Goal: Book appointment/travel/reservation

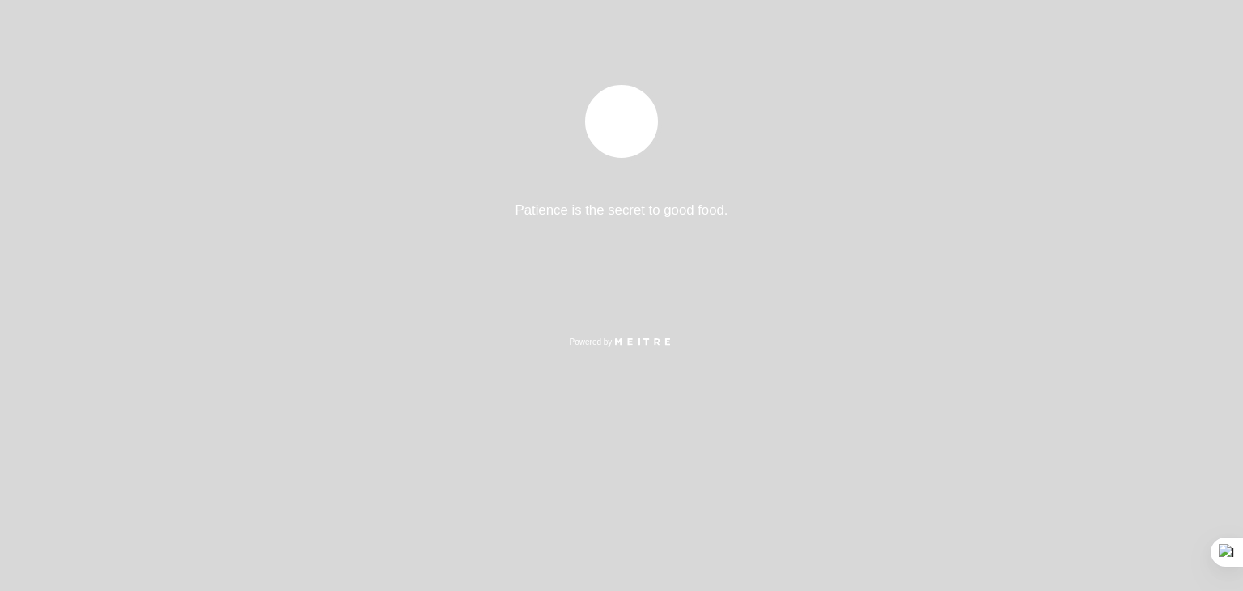
select select "es"
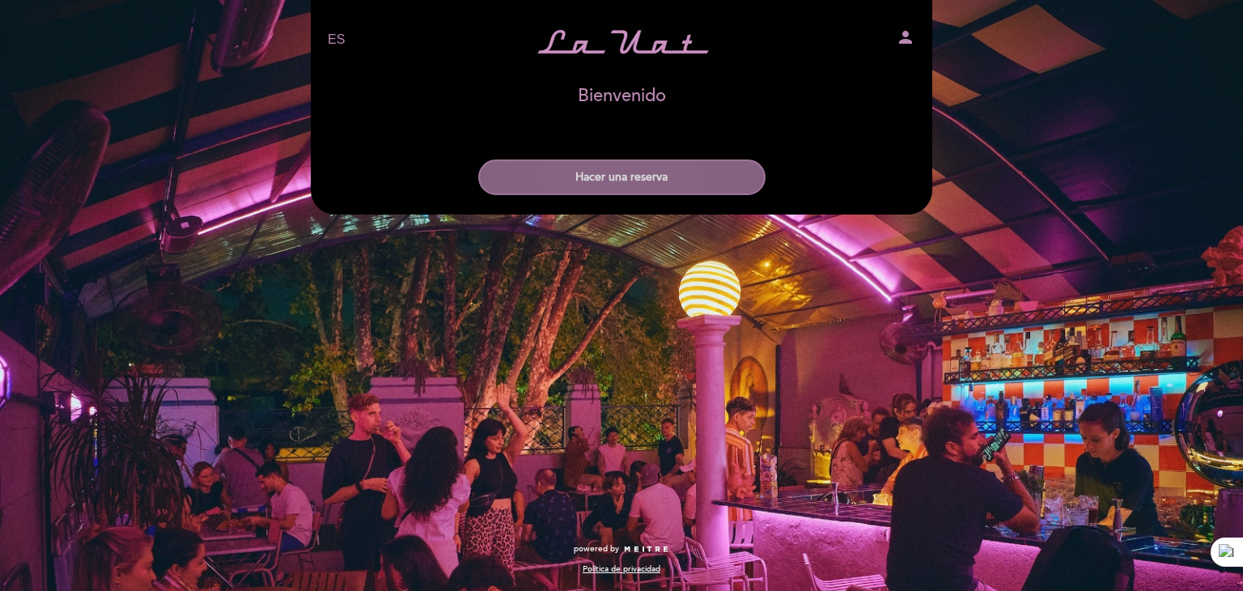
click at [592, 185] on button "Hacer una reserva" at bounding box center [621, 177] width 287 height 36
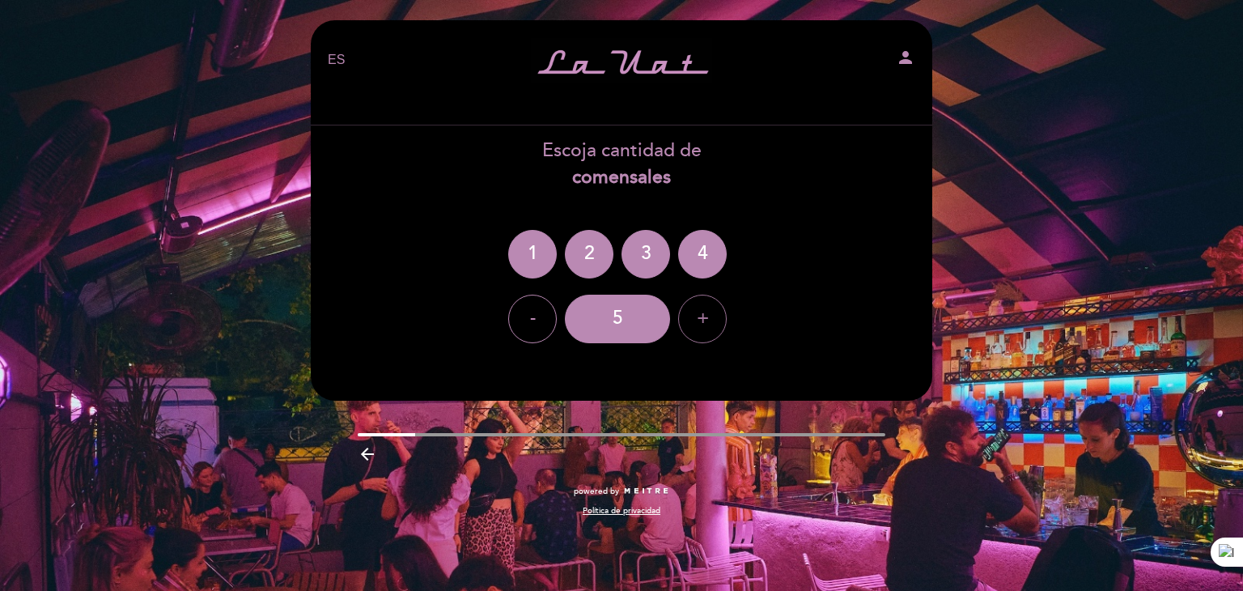
click at [700, 315] on div "+" at bounding box center [702, 319] width 49 height 49
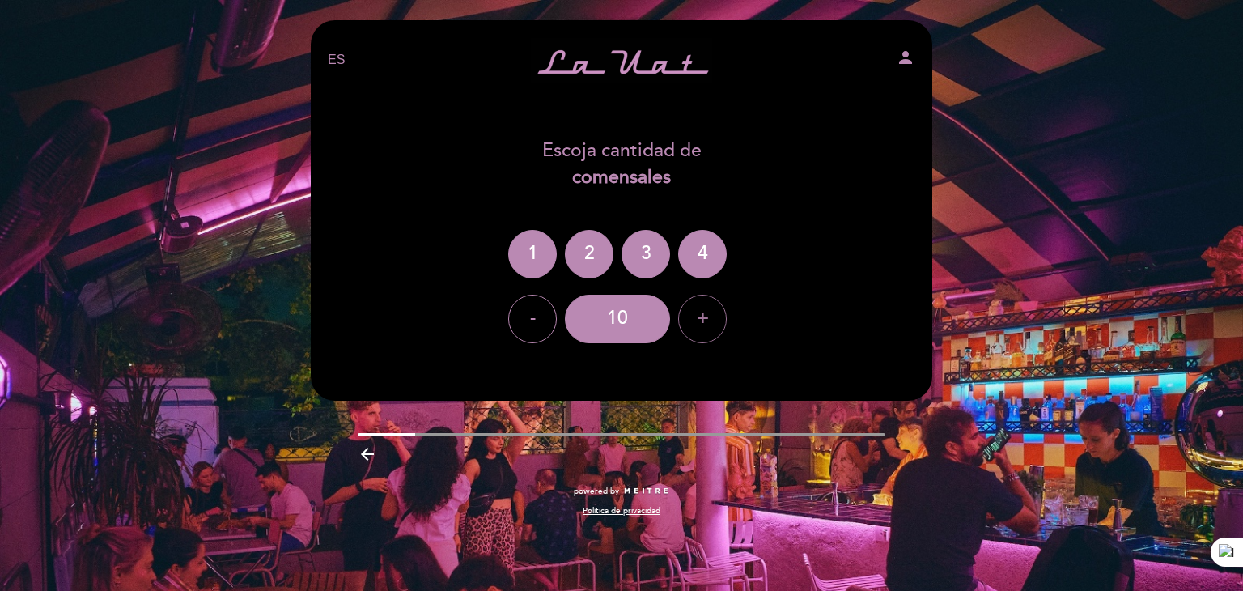
click at [700, 315] on div "+" at bounding box center [702, 319] width 49 height 49
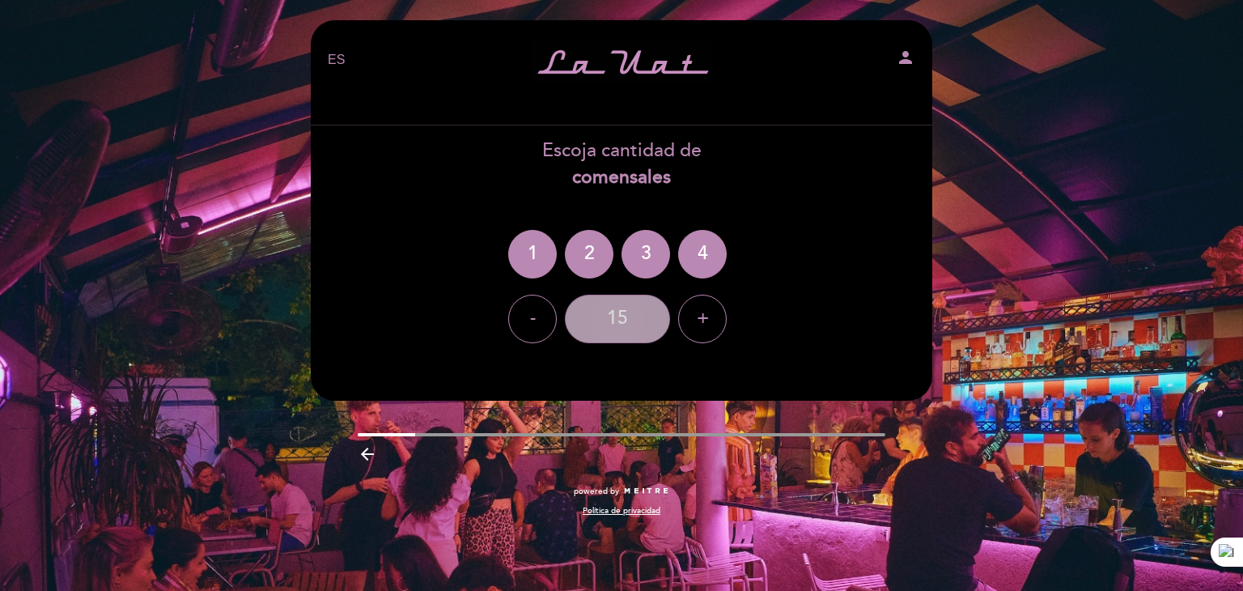
click at [614, 320] on div "15" at bounding box center [617, 319] width 105 height 49
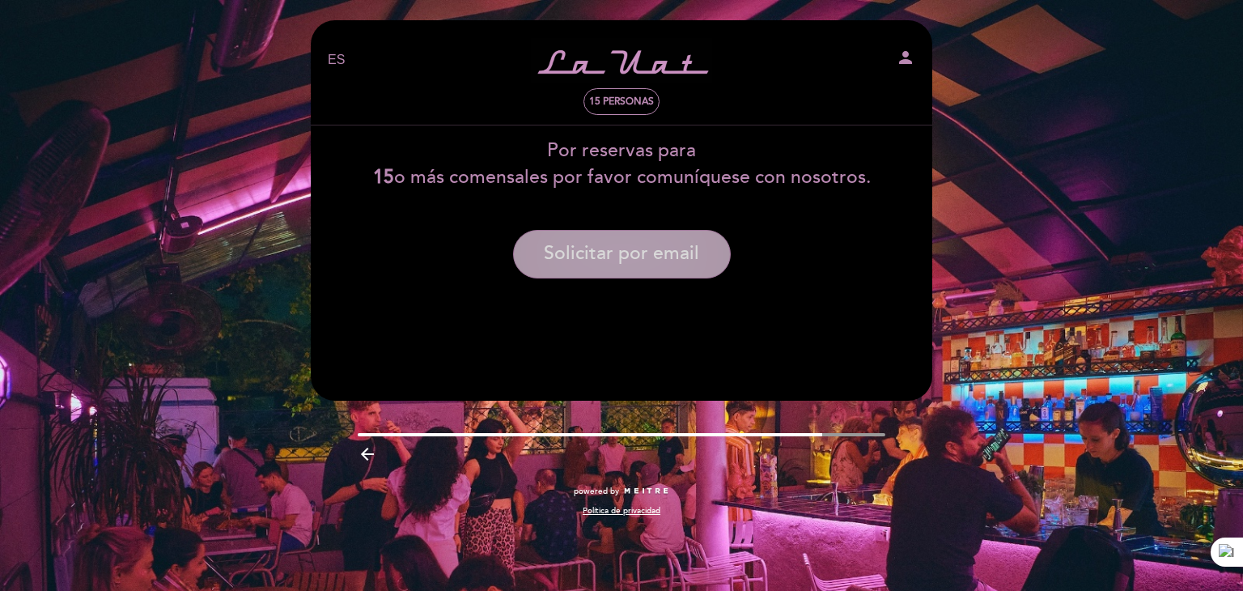
click at [635, 263] on button "Solicitar por email" at bounding box center [622, 254] width 218 height 49
click at [579, 507] on div "Política de privacidad" at bounding box center [622, 510] width 528 height 11
